Goal: Task Accomplishment & Management: Manage account settings

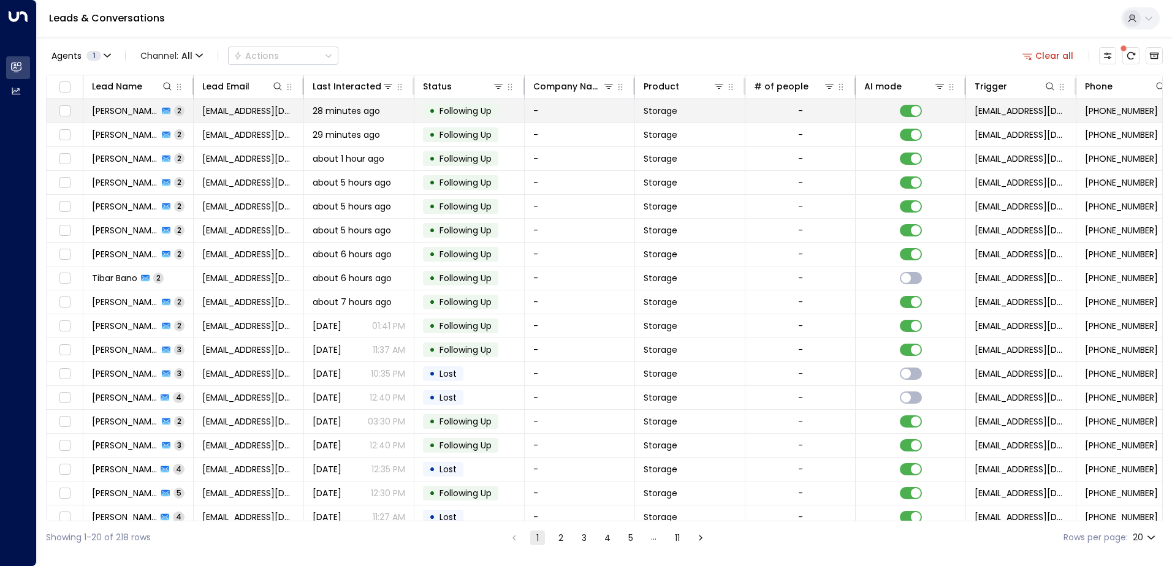
click at [125, 112] on span "[PERSON_NAME]" at bounding box center [125, 111] width 66 height 12
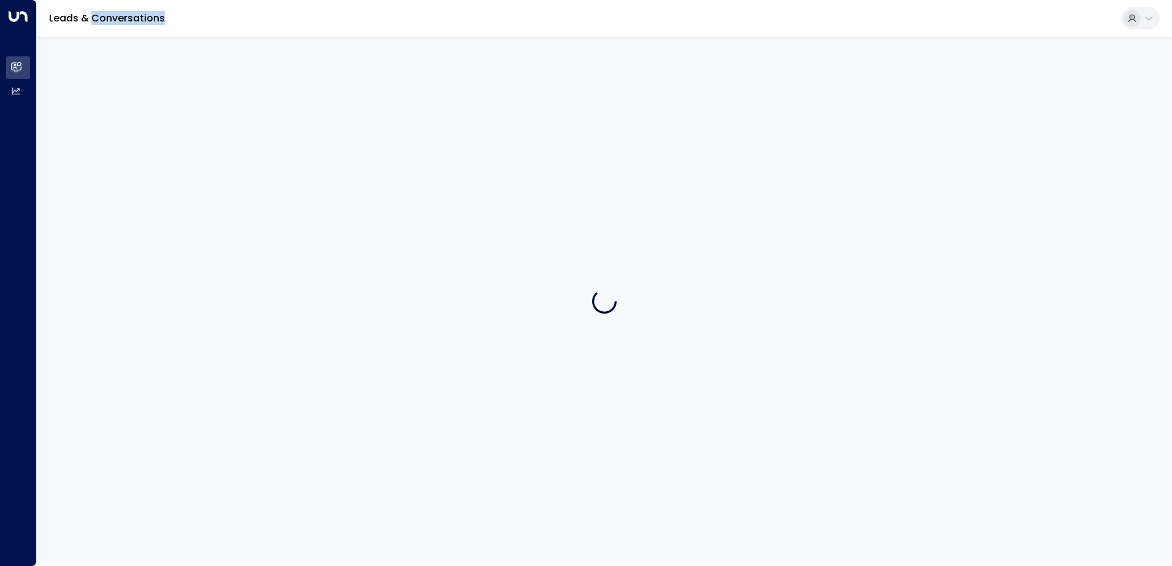
click at [125, 112] on div at bounding box center [604, 301] width 1135 height 529
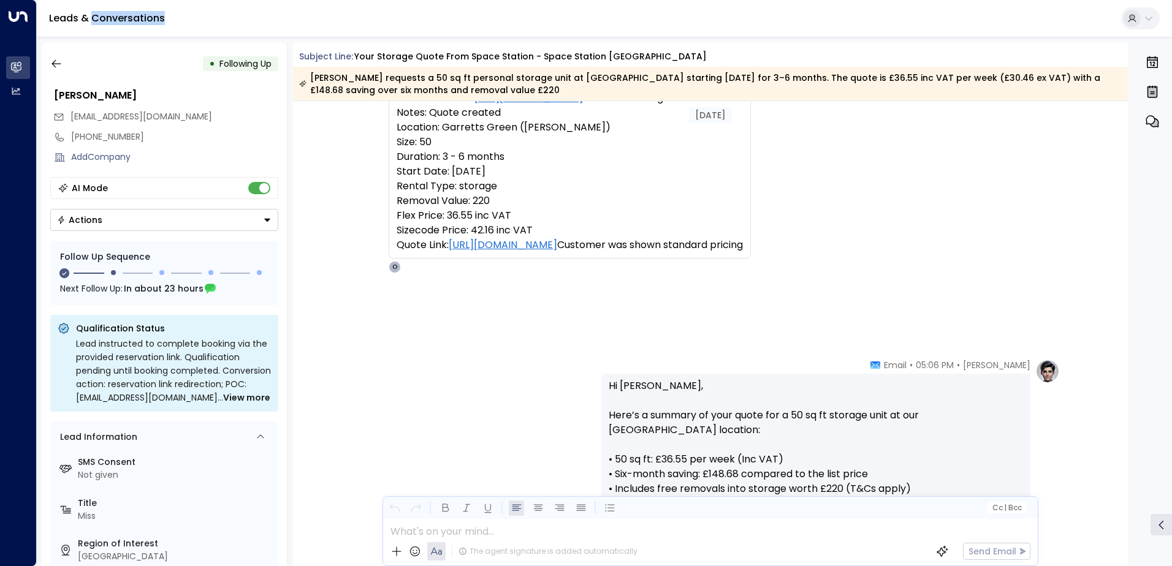
scroll to position [159, 0]
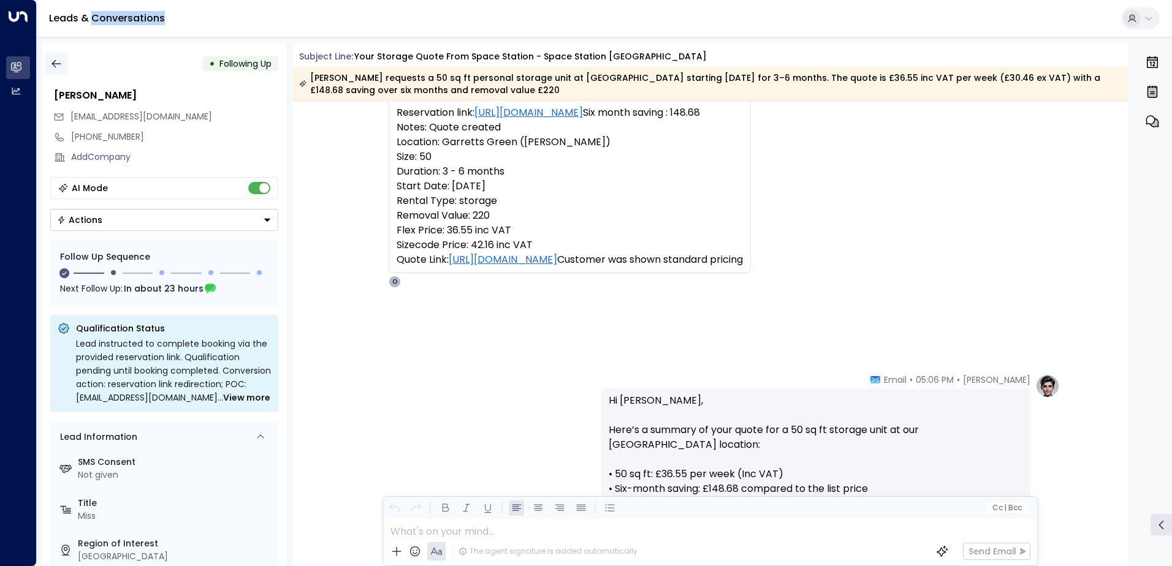
click at [55, 59] on icon "button" at bounding box center [56, 64] width 12 height 12
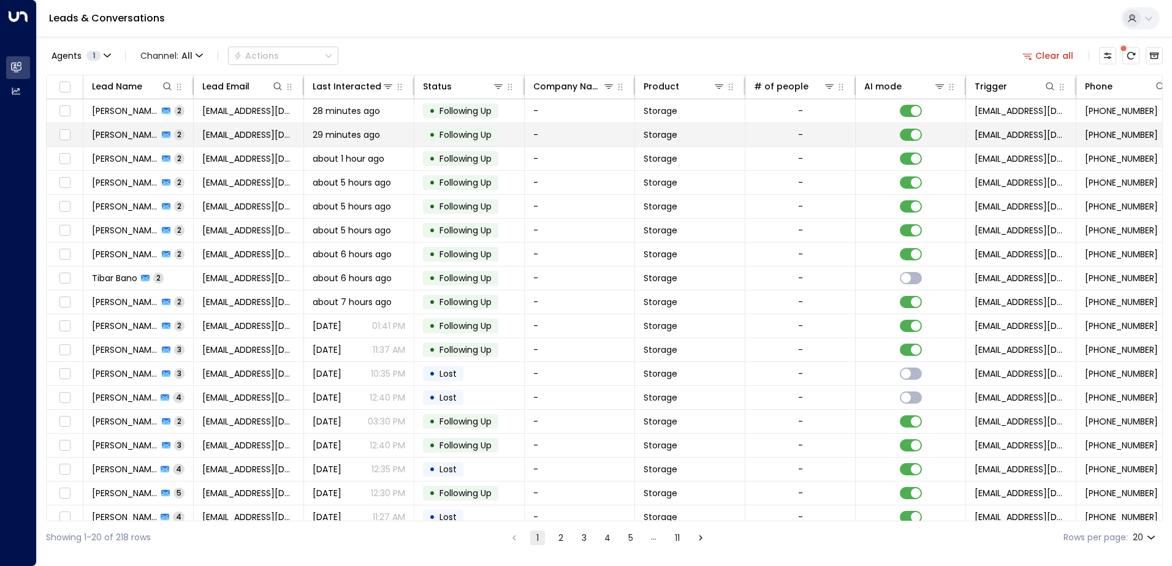
click at [122, 140] on span "[PERSON_NAME]" at bounding box center [125, 135] width 66 height 12
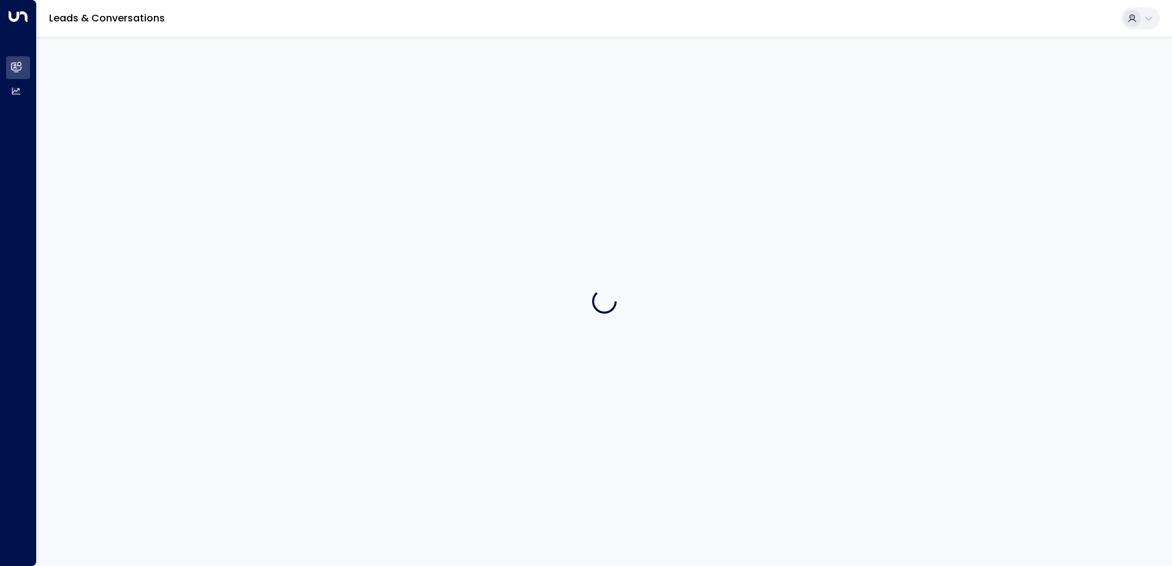
click at [122, 140] on div at bounding box center [604, 301] width 1135 height 529
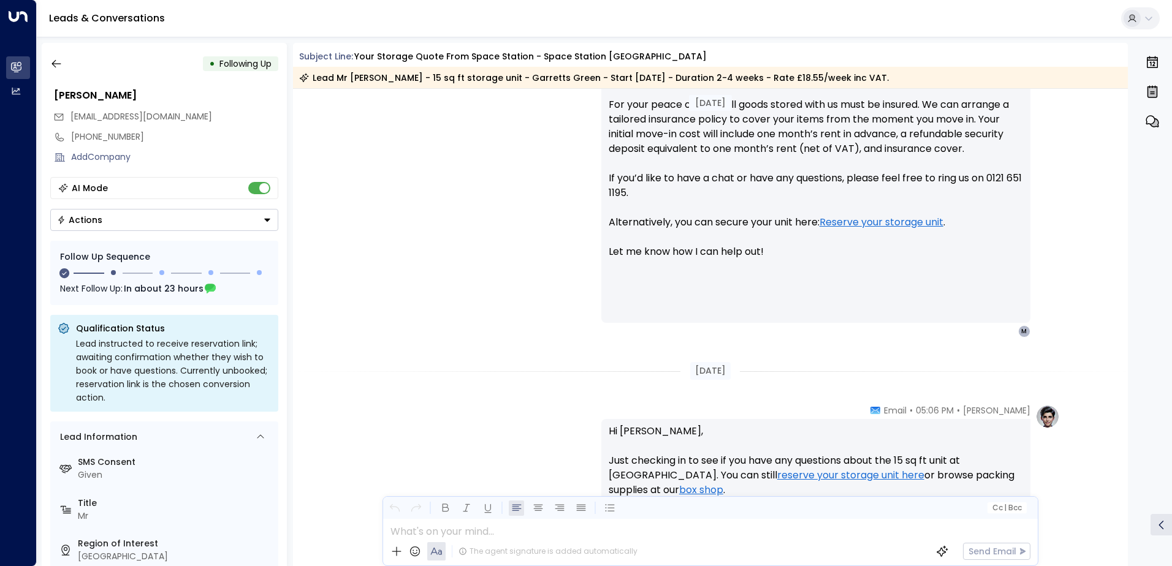
scroll to position [588, 0]
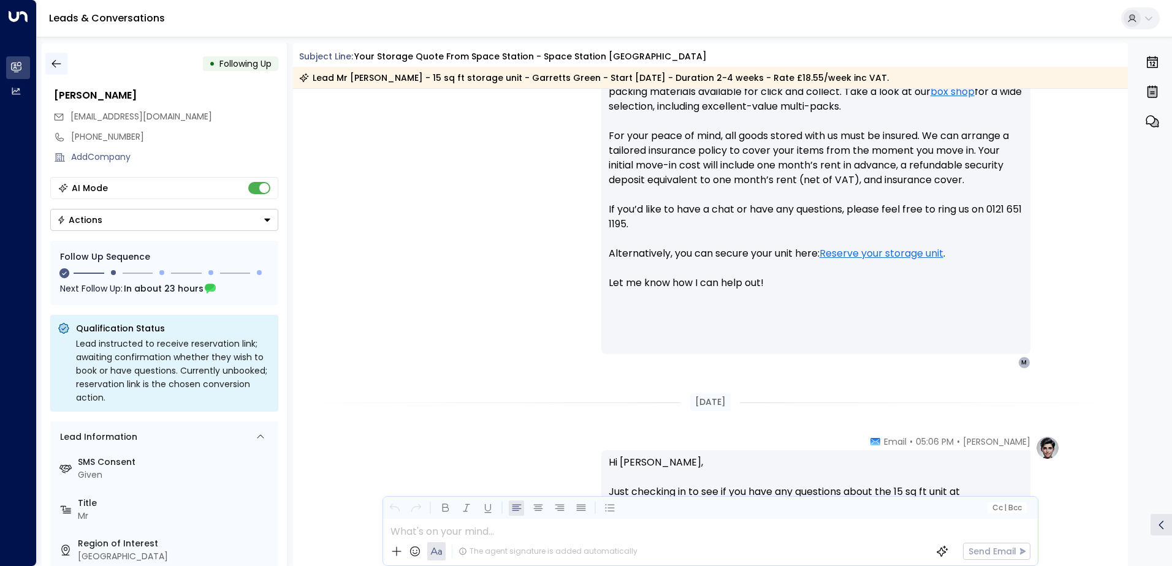
click at [56, 65] on icon "button" at bounding box center [56, 64] width 12 height 12
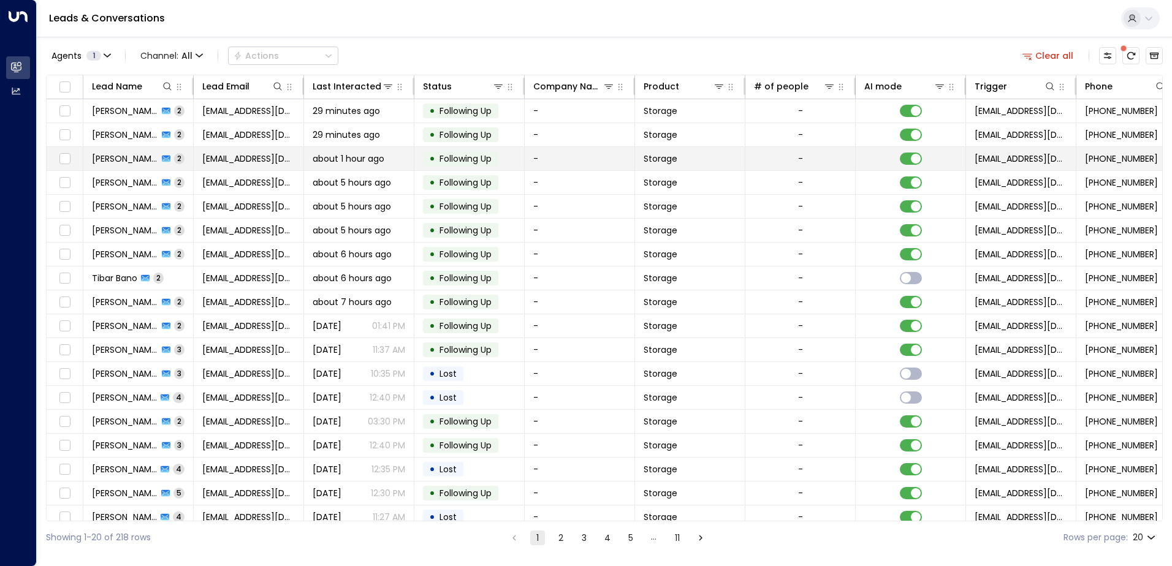
click at [111, 163] on span "[PERSON_NAME]" at bounding box center [125, 159] width 66 height 12
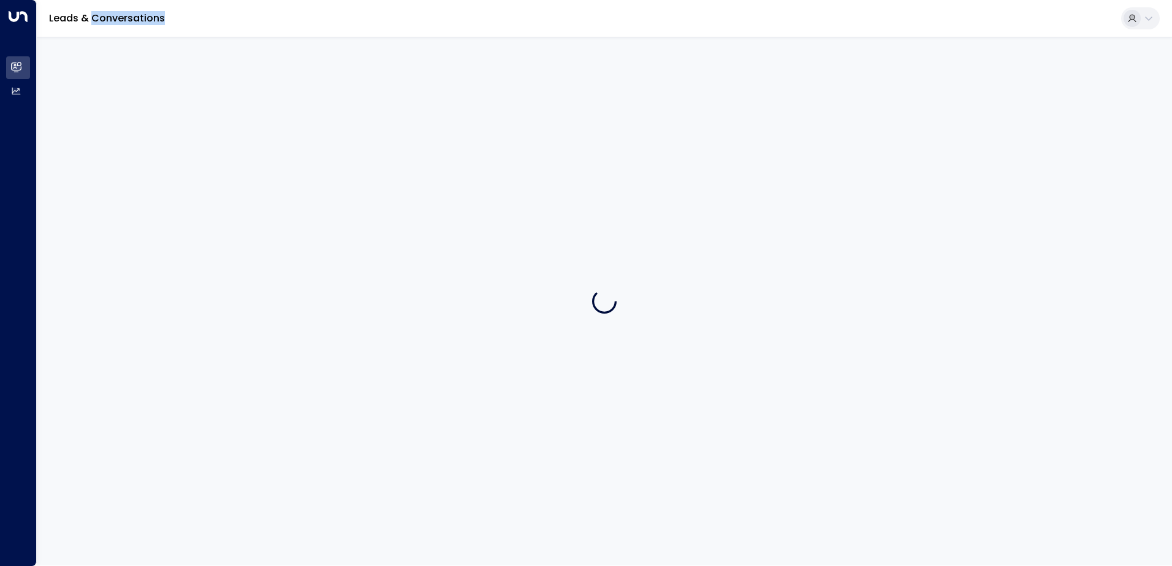
click at [111, 163] on div at bounding box center [604, 301] width 1135 height 529
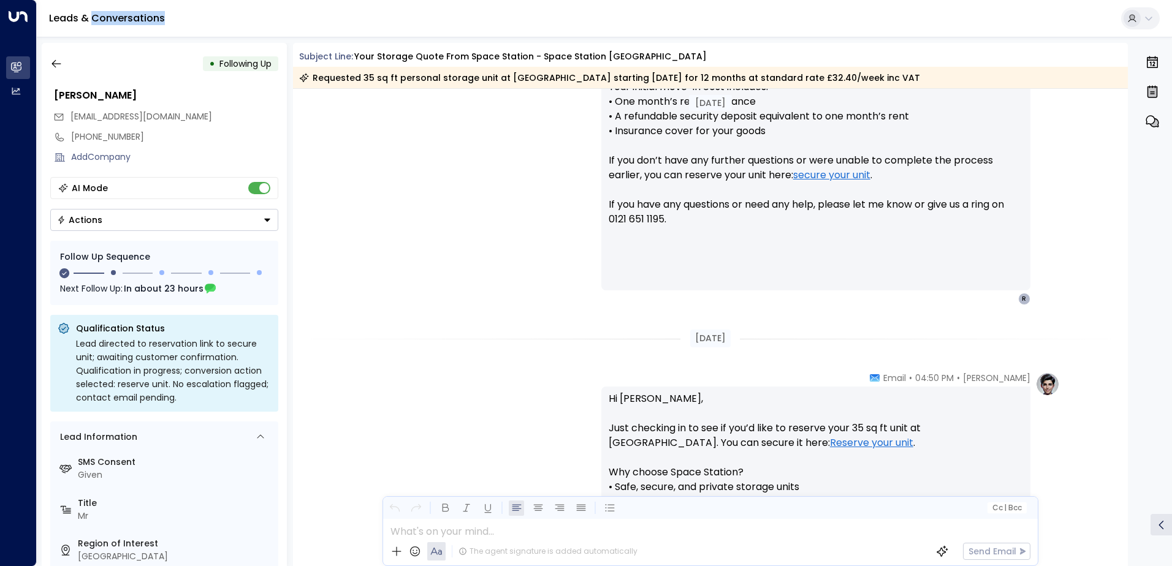
scroll to position [752, 0]
click at [59, 64] on icon "button" at bounding box center [56, 64] width 12 height 12
